Goal: Information Seeking & Learning: Learn about a topic

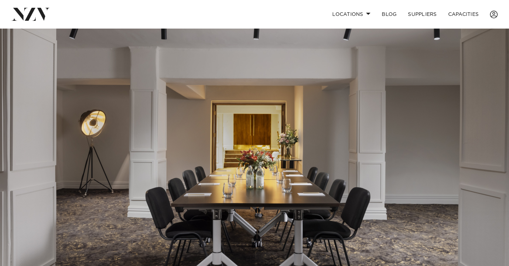
click at [221, 176] on img at bounding box center [254, 148] width 509 height 238
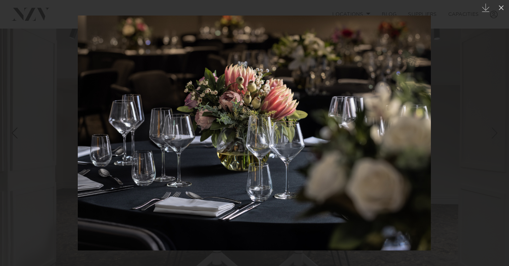
click at [46, 37] on div at bounding box center [254, 133] width 509 height 266
